Goal: Task Accomplishment & Management: Use online tool/utility

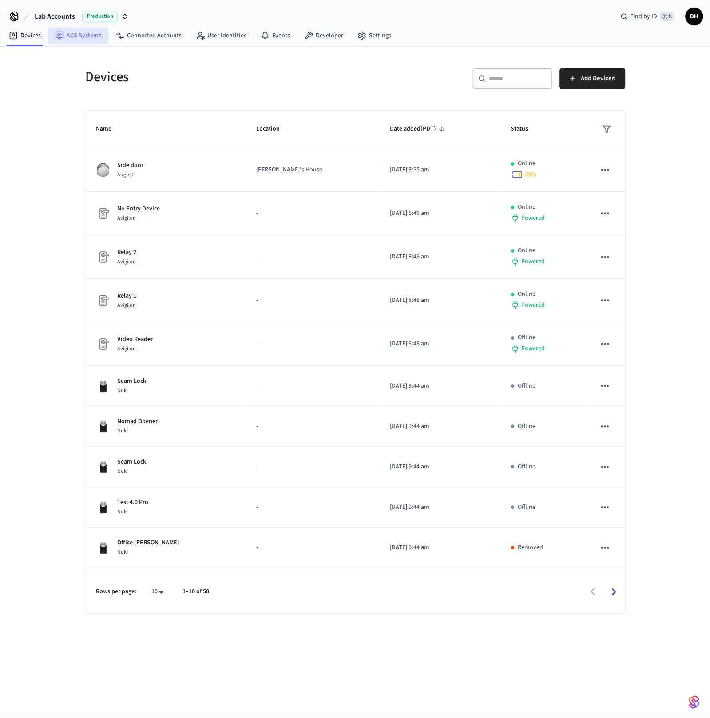
click at [88, 37] on link "ACS Systems" at bounding box center [78, 36] width 60 height 16
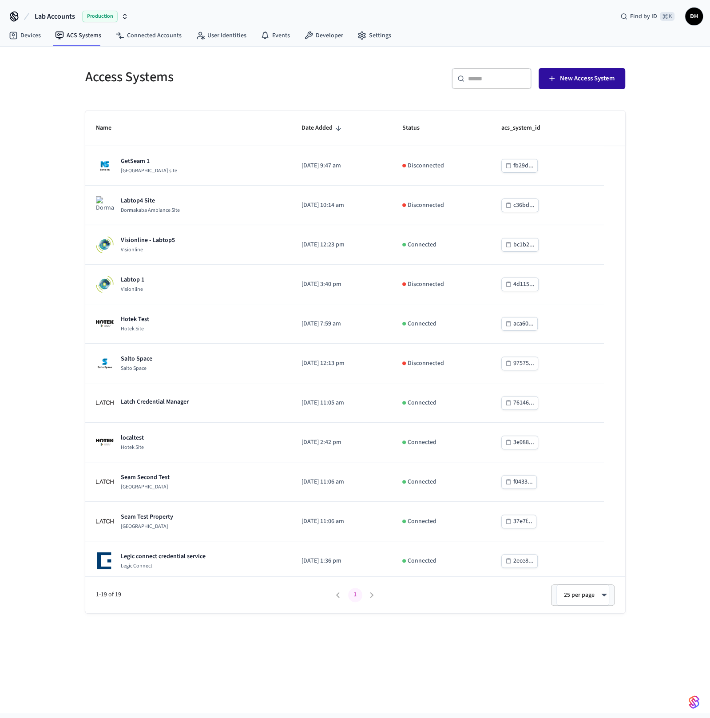
click at [589, 80] on span "New Access System" at bounding box center [587, 79] width 55 height 12
click at [325, 39] on link "Developer" at bounding box center [323, 36] width 53 height 16
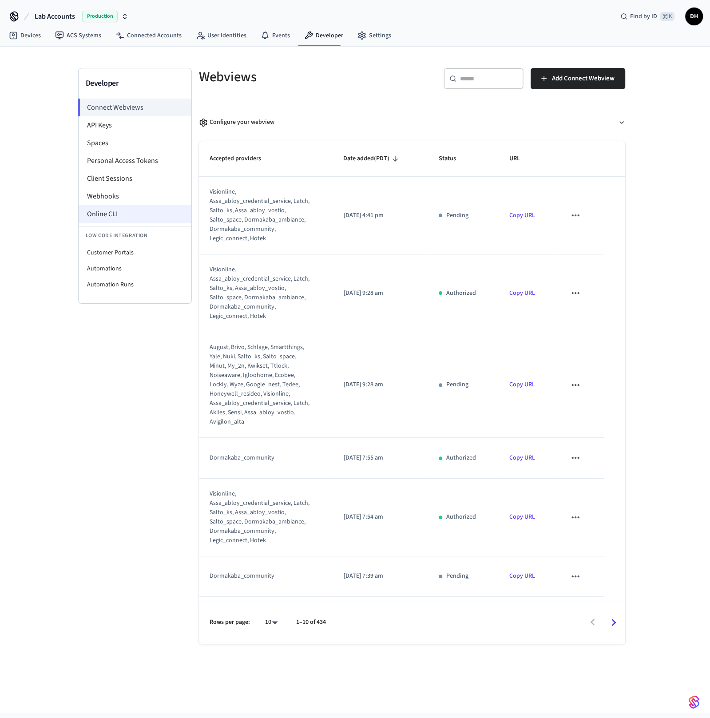
click at [95, 217] on li "Online CLI" at bounding box center [135, 214] width 113 height 18
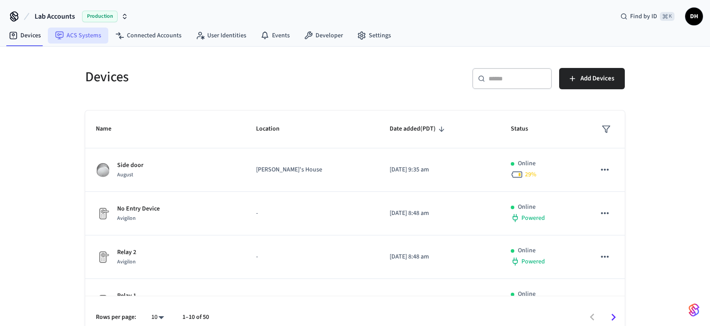
click at [89, 37] on link "ACS Systems" at bounding box center [78, 36] width 60 height 16
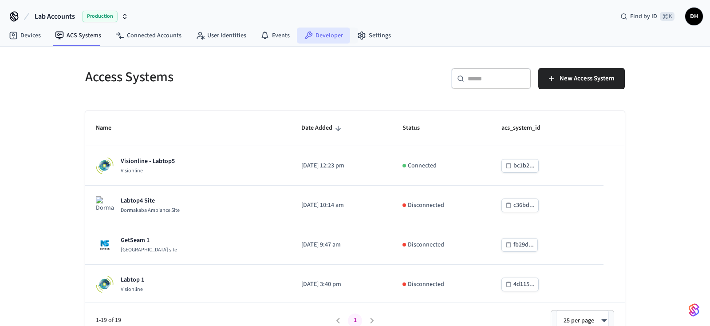
click at [340, 33] on link "Developer" at bounding box center [323, 36] width 53 height 16
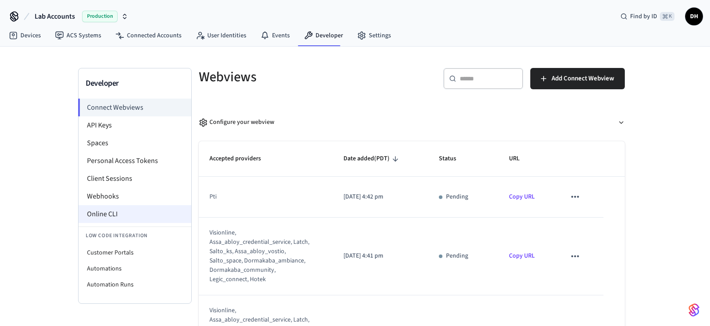
click at [124, 217] on li "Online CLI" at bounding box center [135, 214] width 113 height 18
click at [522, 198] on link "Copy URL" at bounding box center [522, 196] width 26 height 9
